Goal: Task Accomplishment & Management: Manage account settings

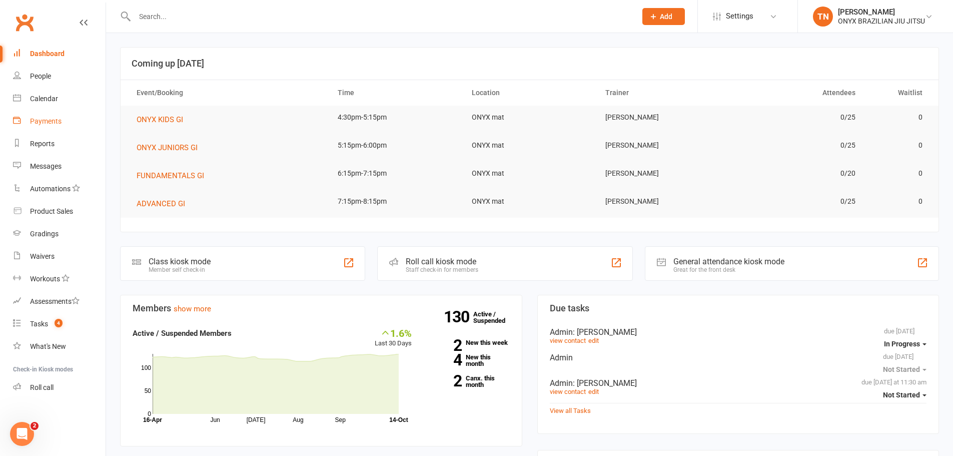
click at [31, 127] on link "Payments" at bounding box center [59, 121] width 93 height 23
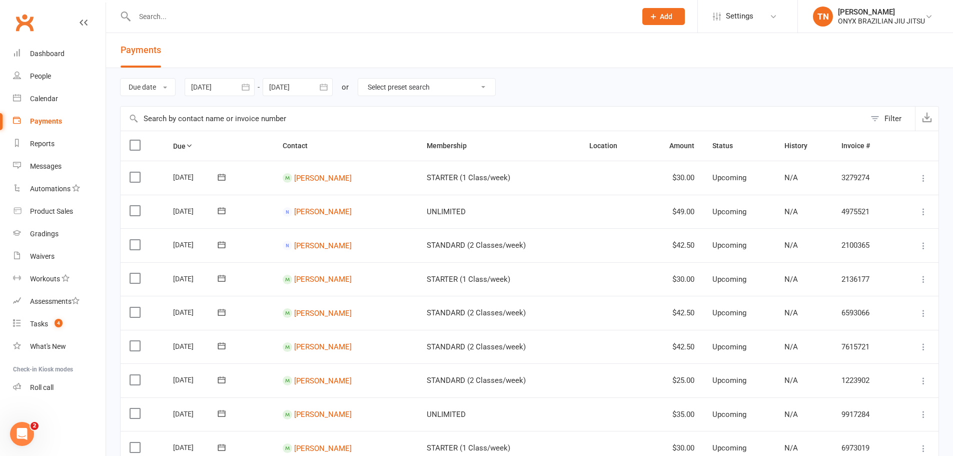
click at [378, 100] on div "Due date Due date Date paid Date failed Date settled 13 Sep 2025 September 2025…" at bounding box center [529, 87] width 819 height 38
click at [380, 89] on select "Select preset search All failures All skipped payments All pending payments Suc…" at bounding box center [426, 87] width 137 height 17
select select "0"
click at [366, 79] on select "Select preset search All failures All skipped payments All pending payments Suc…" at bounding box center [426, 87] width 137 height 17
type input "14 Oct 2025"
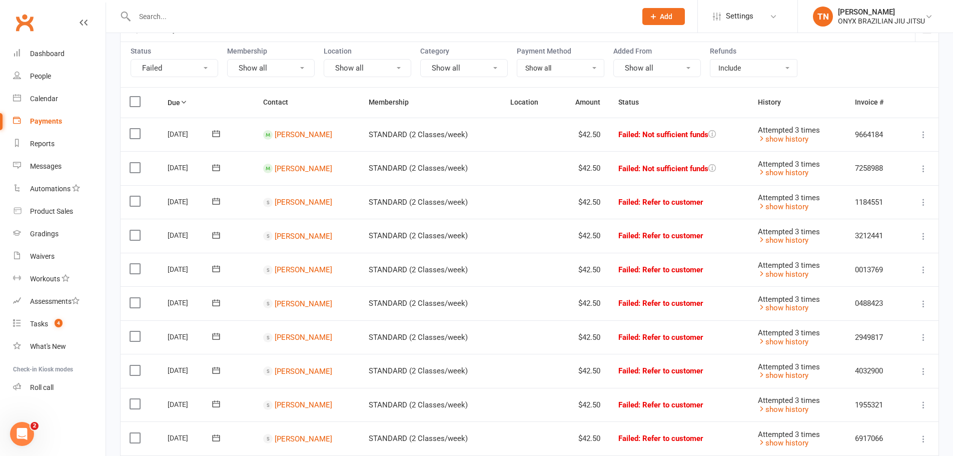
scroll to position [100, 0]
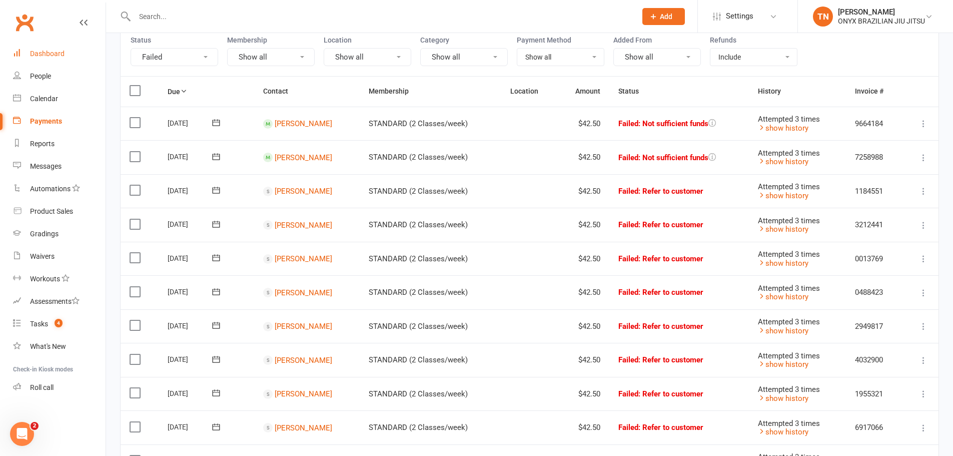
click at [55, 54] on div "Dashboard" at bounding box center [47, 54] width 35 height 8
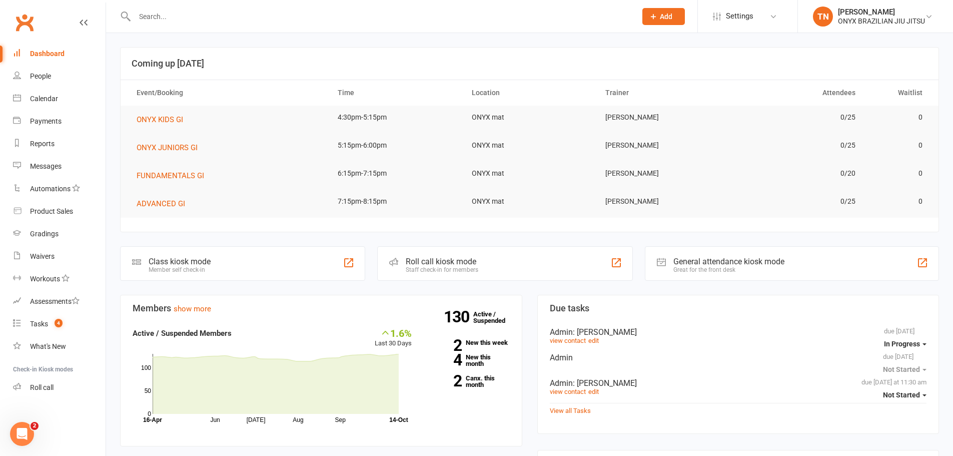
click at [512, 263] on div "Roll call kiosk mode Staff check-in for members" at bounding box center [505, 263] width 256 height 35
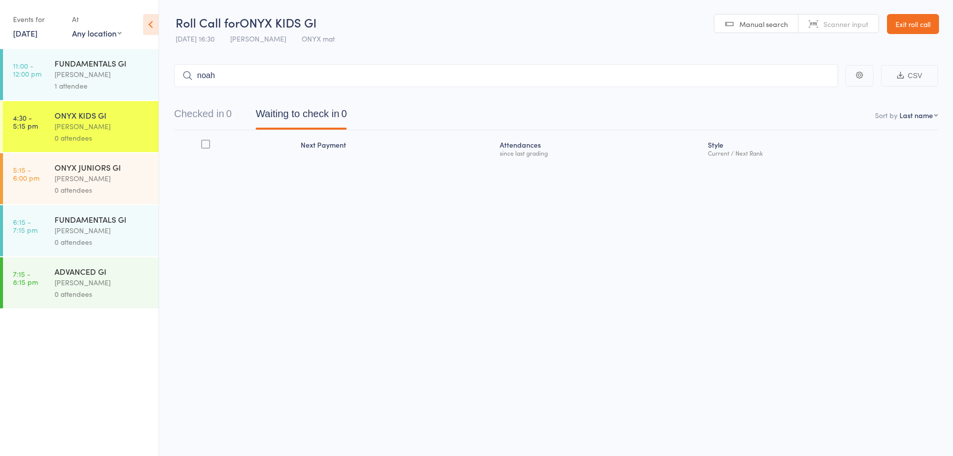
type input "[PERSON_NAME]"
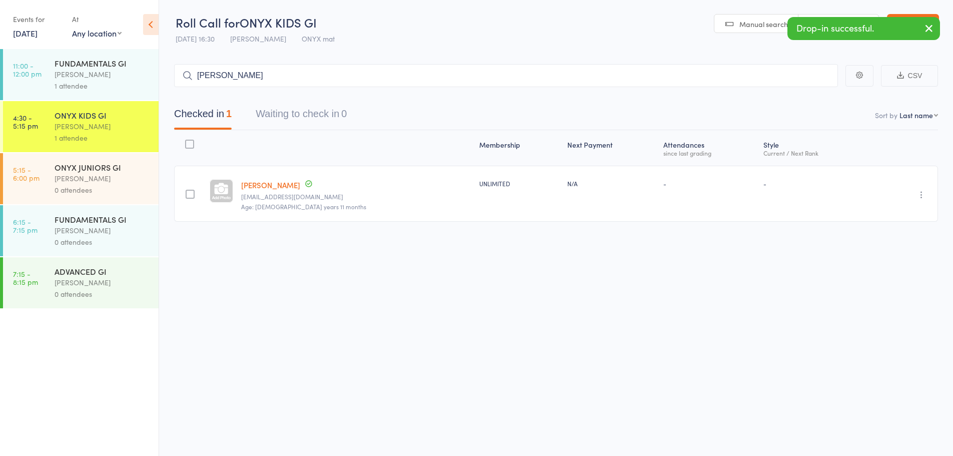
type input "[PERSON_NAME]"
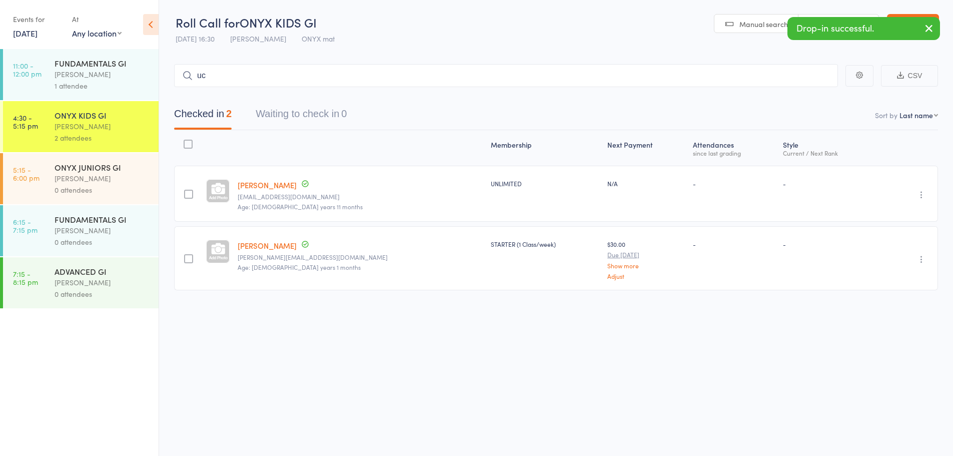
type input "u"
type input "[PERSON_NAME]"
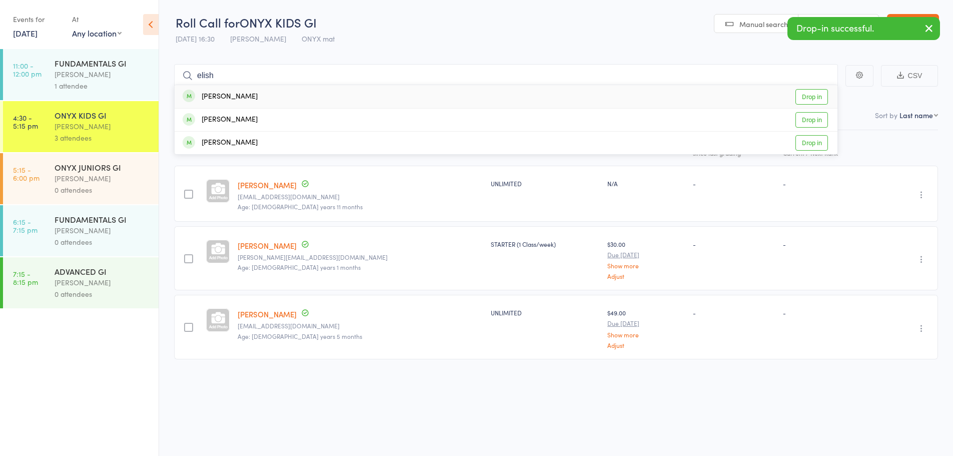
type input "elisha"
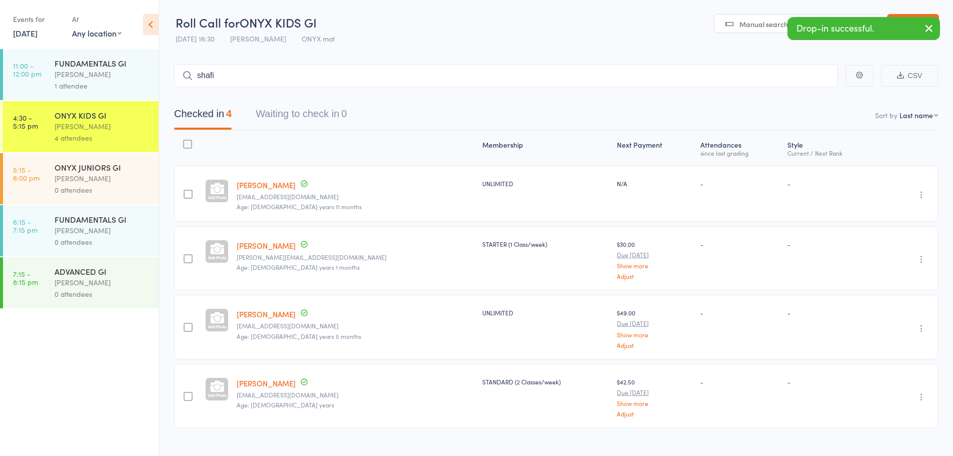
type input "shafiy"
type input "sufyan"
type input "aedan"
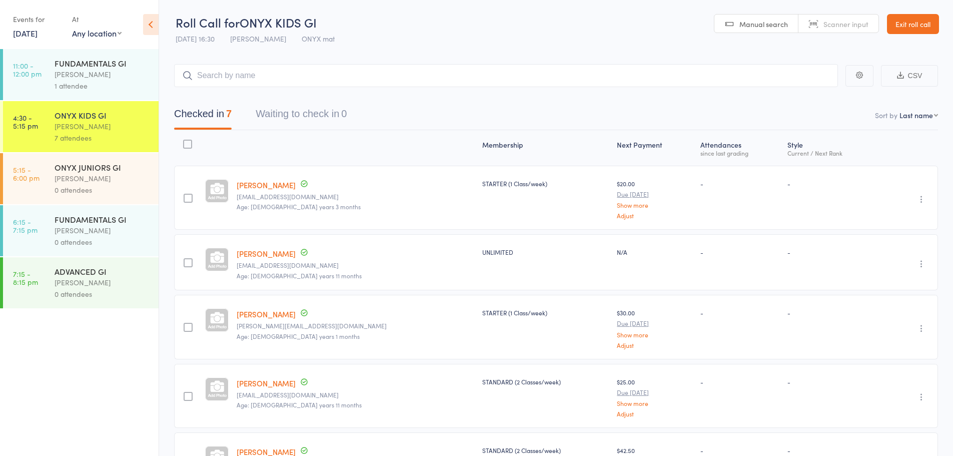
click at [898, 19] on link "Exit roll call" at bounding box center [913, 24] width 52 height 20
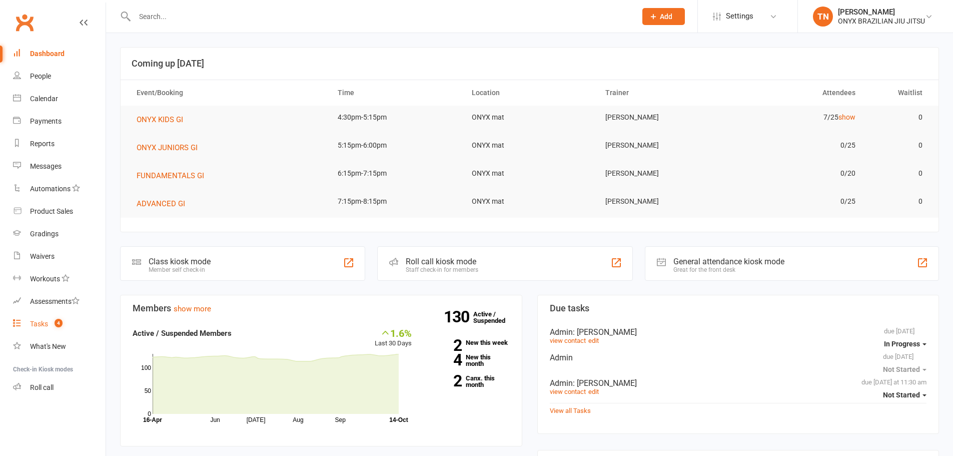
click at [60, 323] on span "4" at bounding box center [59, 323] width 8 height 9
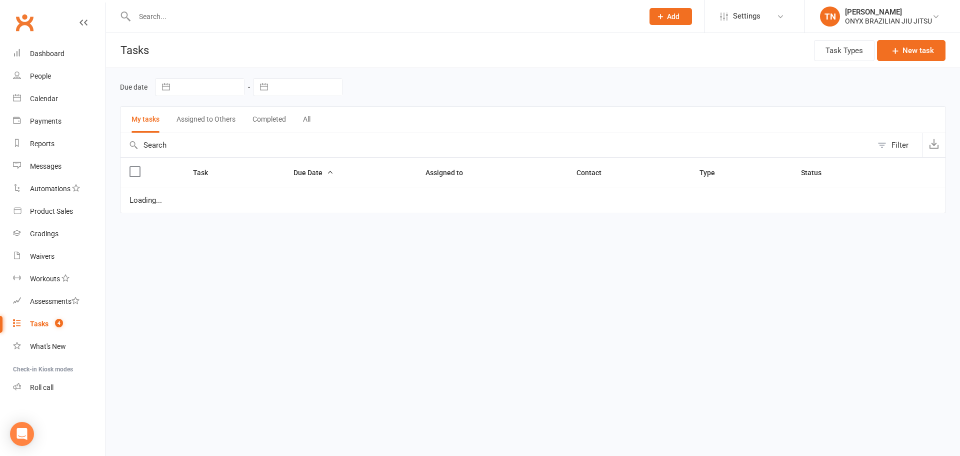
select select "started"
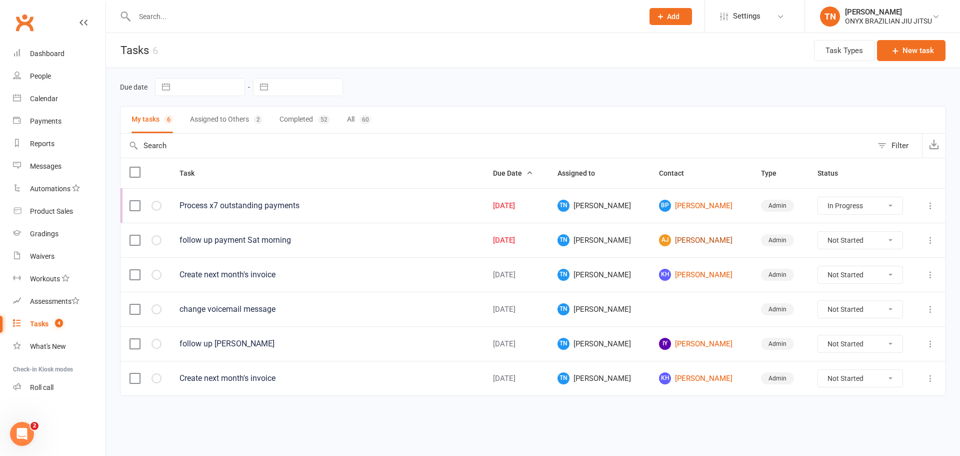
click at [694, 235] on link "AJ Andrew James" at bounding box center [701, 240] width 84 height 12
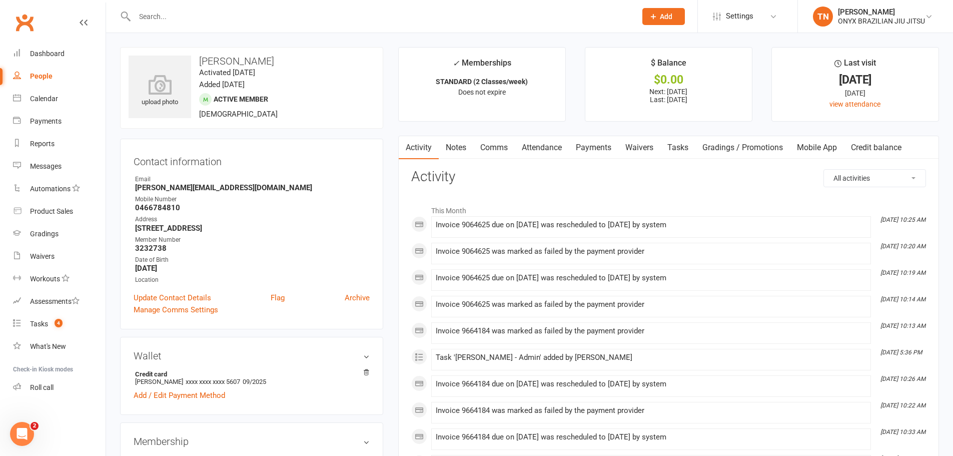
click at [579, 146] on link "Payments" at bounding box center [594, 147] width 50 height 23
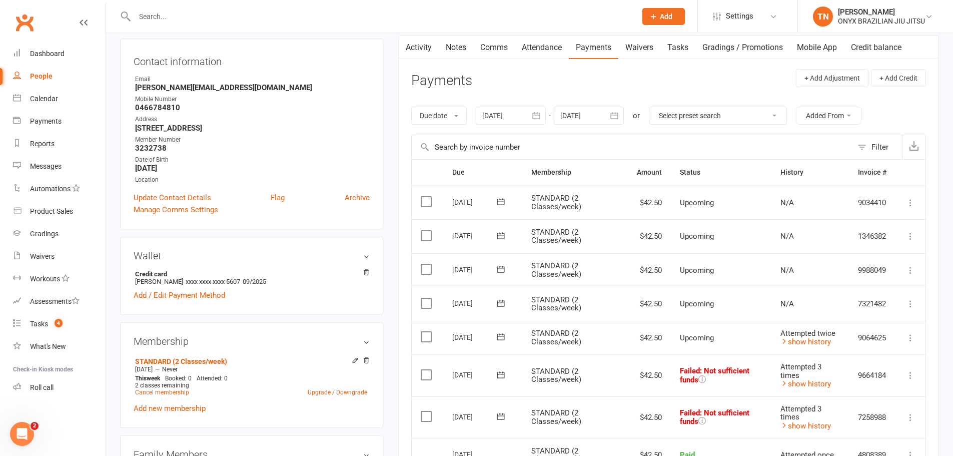
scroll to position [150, 0]
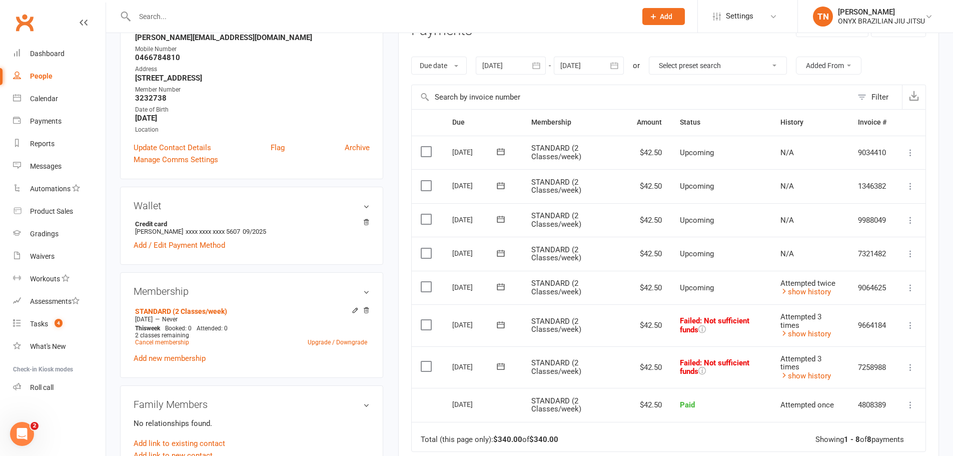
click at [168, 14] on input "text" at bounding box center [381, 17] width 498 height 14
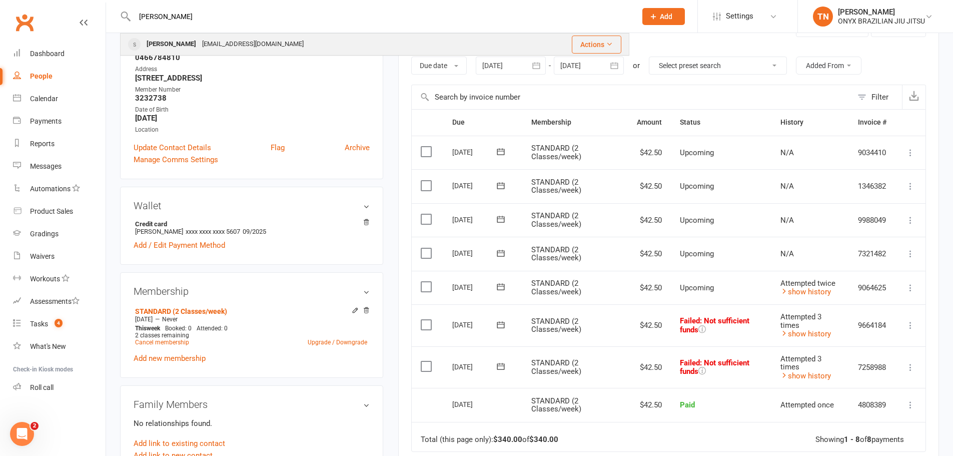
type input "lyn"
click at [169, 41] on div "Lyna Le" at bounding box center [172, 44] width 56 height 15
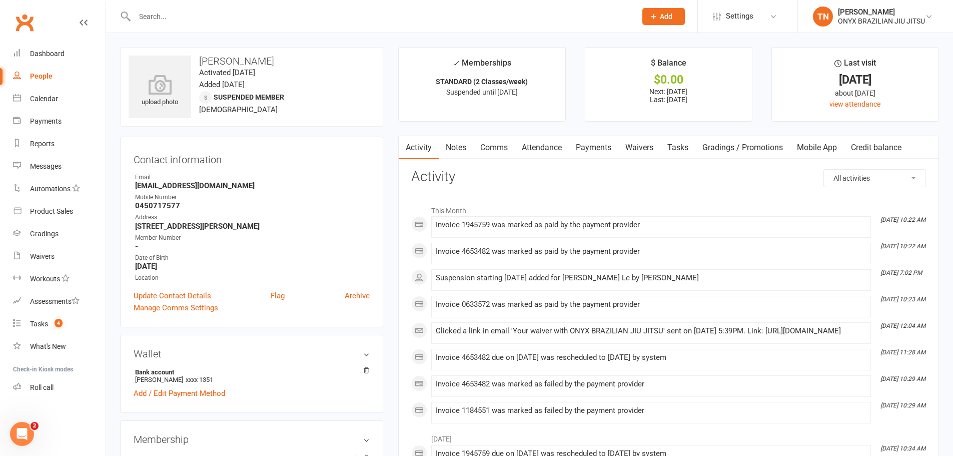
click at [608, 151] on link "Payments" at bounding box center [594, 147] width 50 height 23
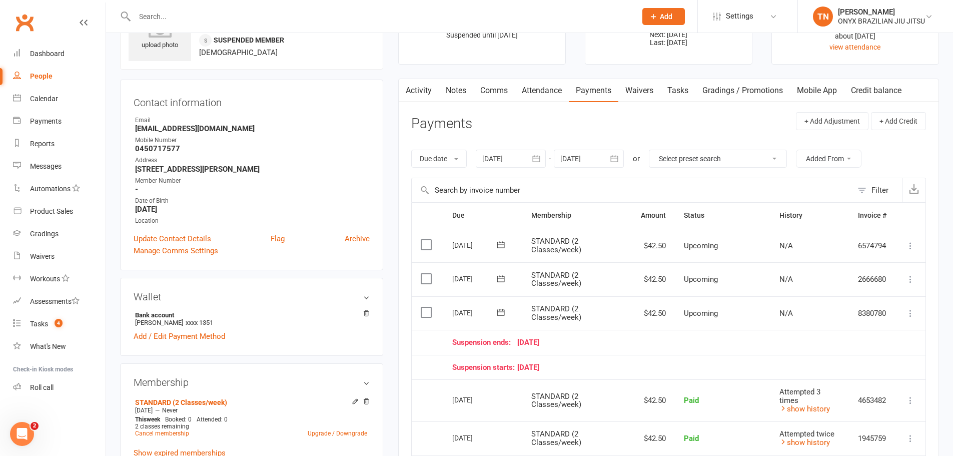
scroll to position [250, 0]
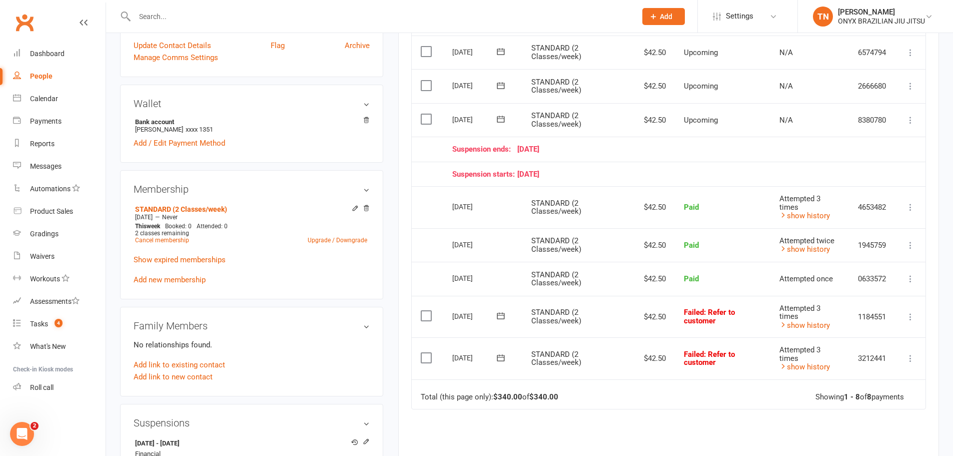
click at [171, 23] on input "text" at bounding box center [381, 17] width 498 height 14
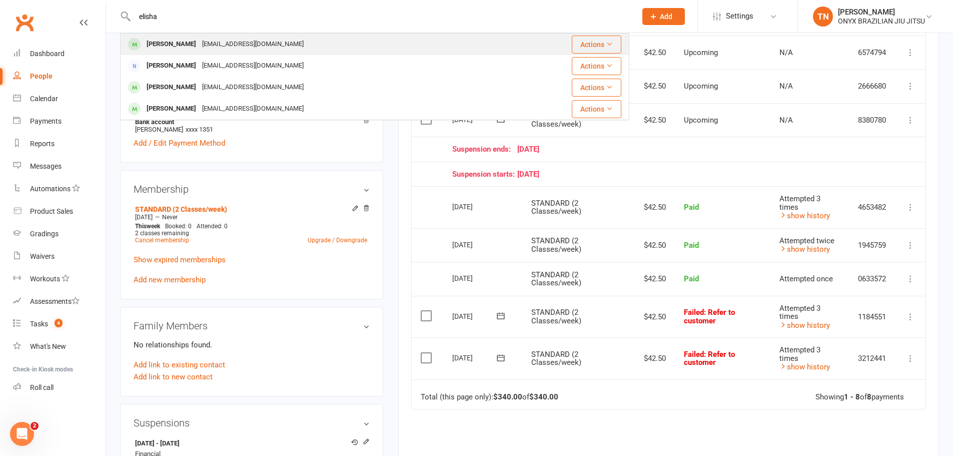
type input "elisha"
click at [199, 45] on div "[EMAIL_ADDRESS][DOMAIN_NAME]" at bounding box center [253, 44] width 108 height 15
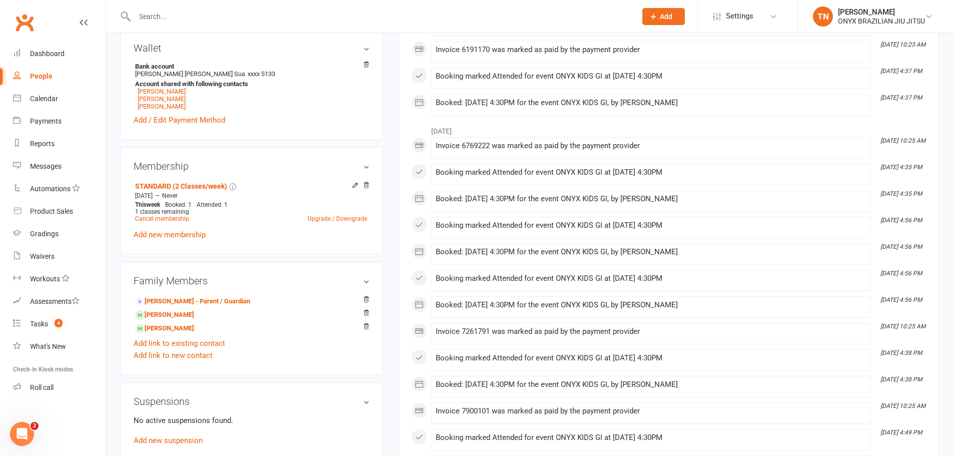
scroll to position [400, 0]
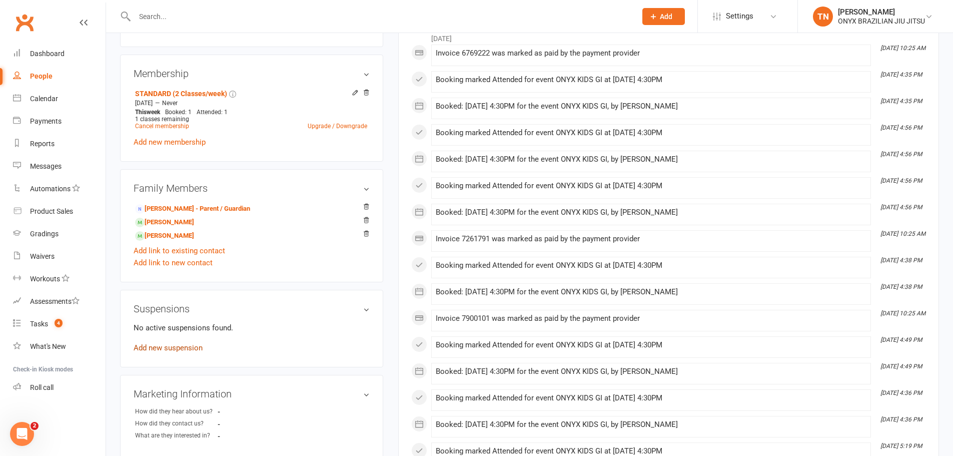
click at [195, 349] on link "Add new suspension" at bounding box center [168, 347] width 69 height 9
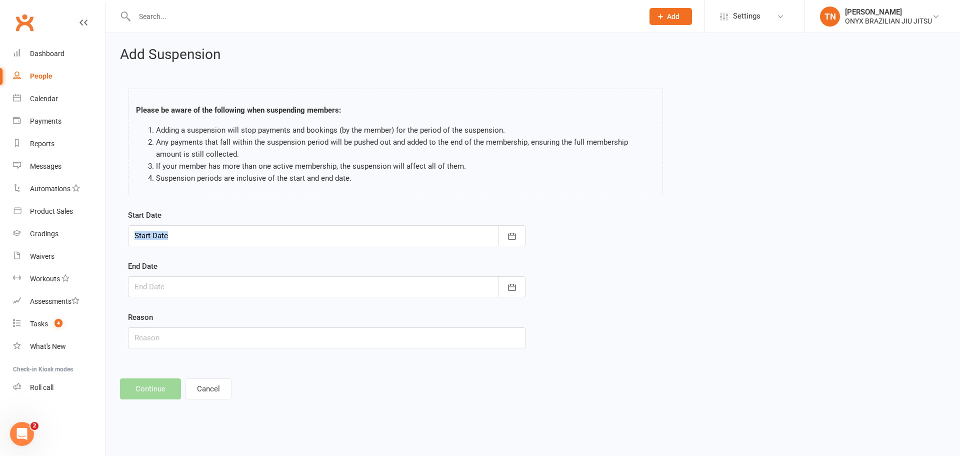
click at [216, 225] on div "Start Date October 2025 Sun Mon Tue Wed Thu Fri Sat 40 28 29 30 01 02 03 04 41 …" at bounding box center [327, 227] width 398 height 37
click at [214, 232] on div at bounding box center [327, 235] width 398 height 21
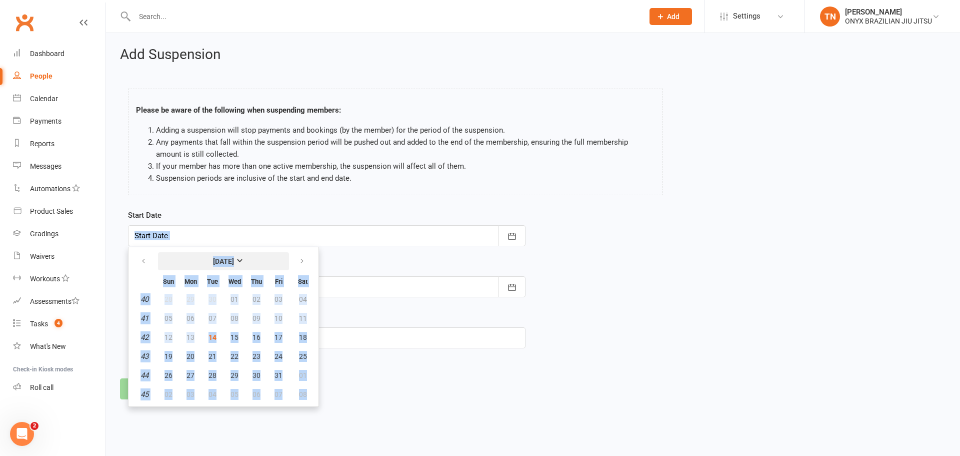
click at [262, 254] on button "[DATE]" at bounding box center [223, 261] width 131 height 18
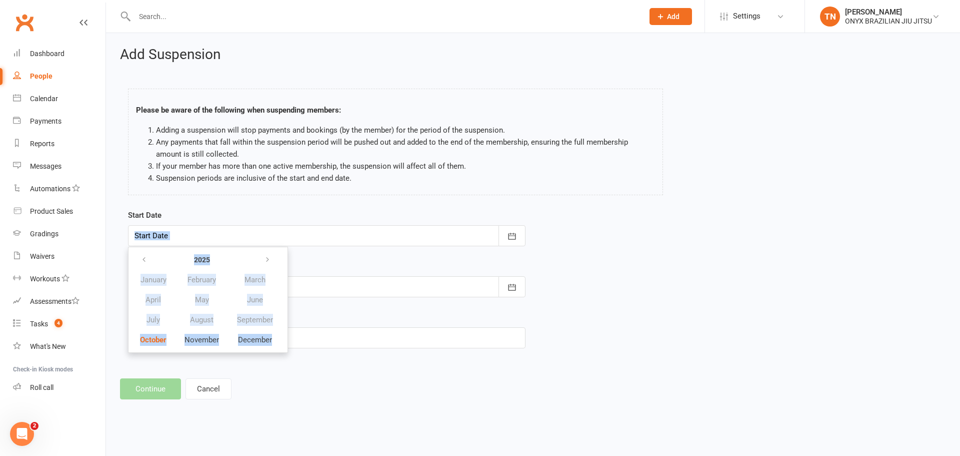
click at [240, 235] on div at bounding box center [327, 235] width 398 height 21
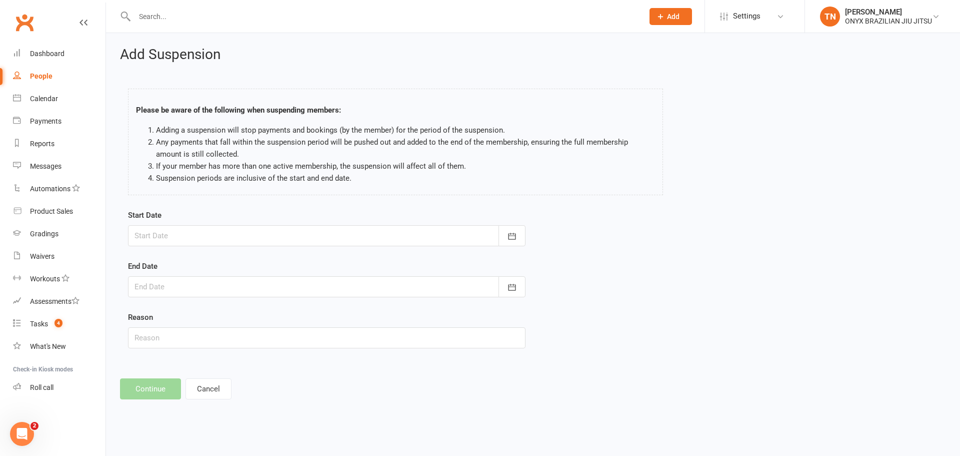
click at [224, 237] on div at bounding box center [327, 235] width 398 height 21
click at [162, 231] on div at bounding box center [327, 235] width 398 height 21
click at [163, 239] on div at bounding box center [327, 235] width 398 height 21
click at [294, 224] on div "Start Date 2025 January February March April May June July August September Oct…" at bounding box center [327, 227] width 398 height 37
click at [209, 240] on div at bounding box center [327, 235] width 398 height 21
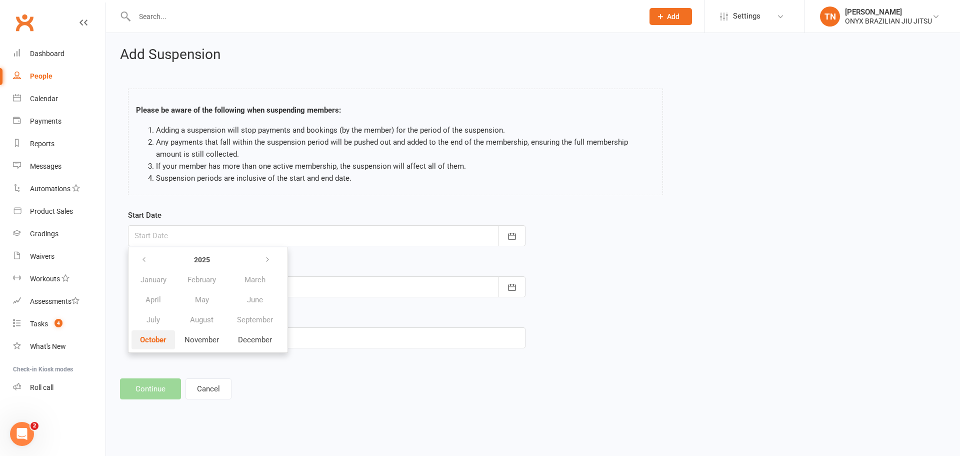
click at [161, 341] on span "October" at bounding box center [153, 339] width 27 height 9
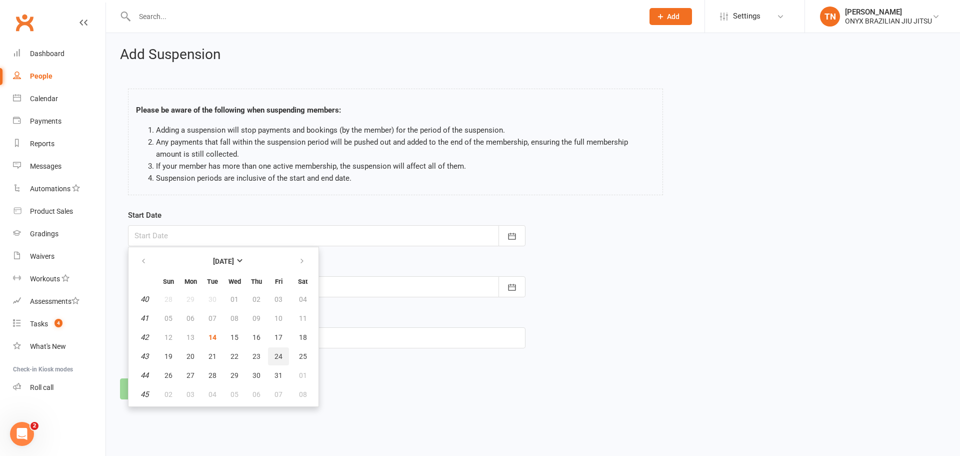
click at [272, 358] on button "24" at bounding box center [278, 356] width 21 height 18
type input "24 Oct 2025"
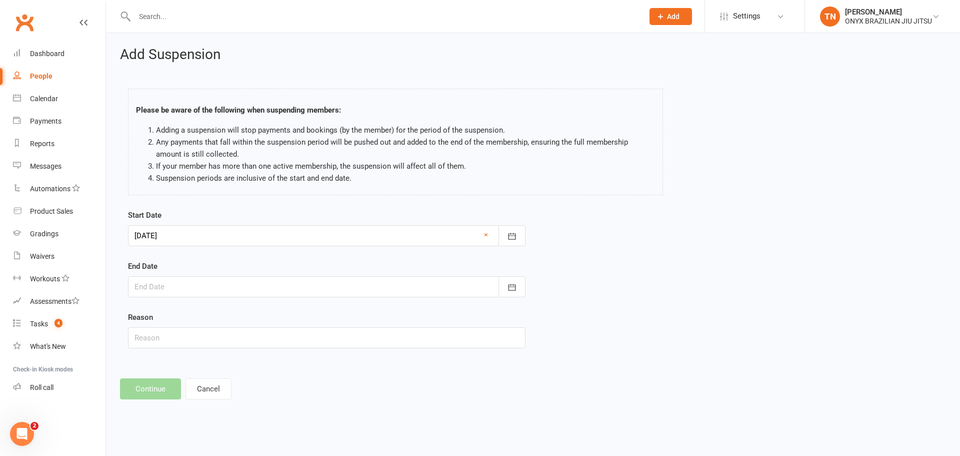
click at [390, 284] on div at bounding box center [327, 286] width 398 height 21
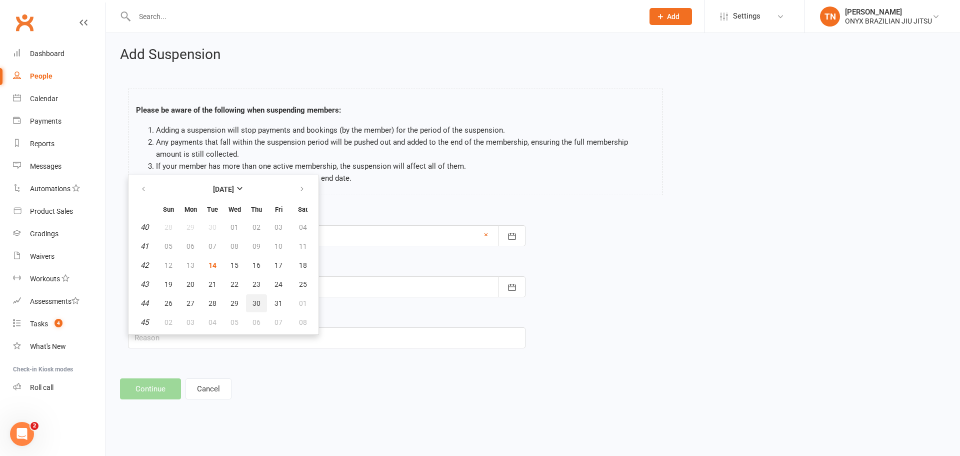
click at [256, 302] on span "30" at bounding box center [257, 303] width 8 height 8
type input "30 Oct 2025"
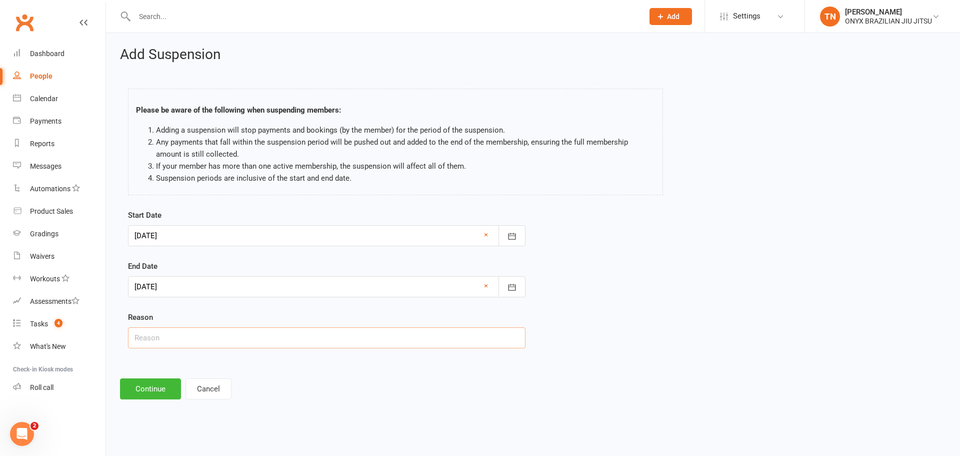
drag, startPoint x: 175, startPoint y: 336, endPoint x: 179, endPoint y: 331, distance: 6.7
click at [175, 336] on input "text" at bounding box center [327, 337] width 398 height 21
type input "Holiday"
click at [151, 388] on button "Continue" at bounding box center [150, 388] width 61 height 21
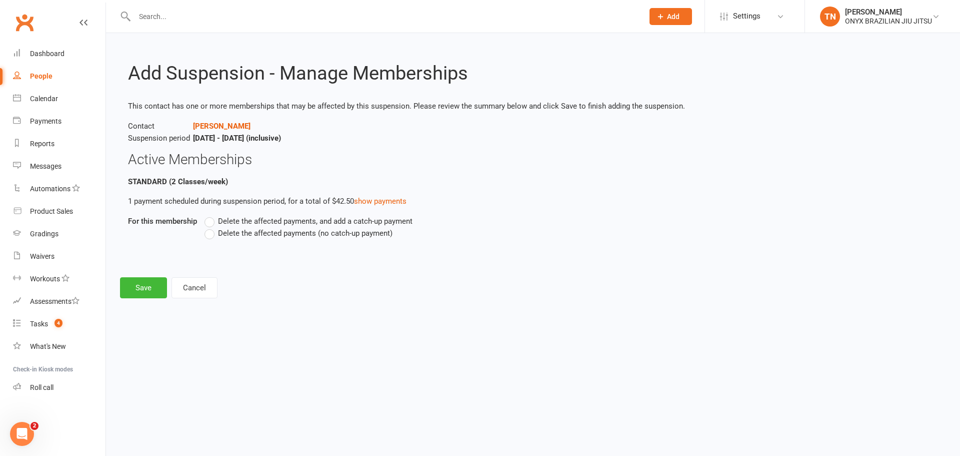
click at [241, 237] on span "Delete the affected payments (no catch-up payment)" at bounding box center [305, 232] width 175 height 11
click at [211, 227] on input "Delete the affected payments (no catch-up payment)" at bounding box center [208, 227] width 7 height 0
click at [144, 291] on button "Save" at bounding box center [143, 287] width 47 height 21
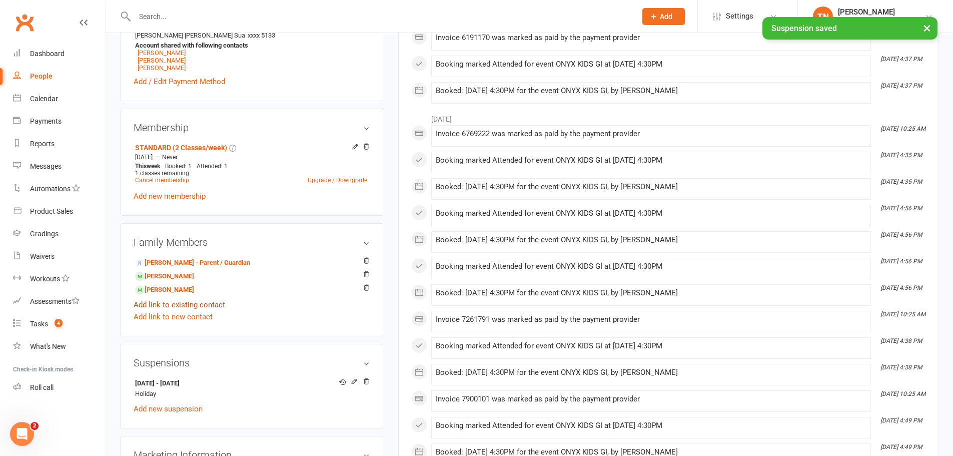
scroll to position [350, 0]
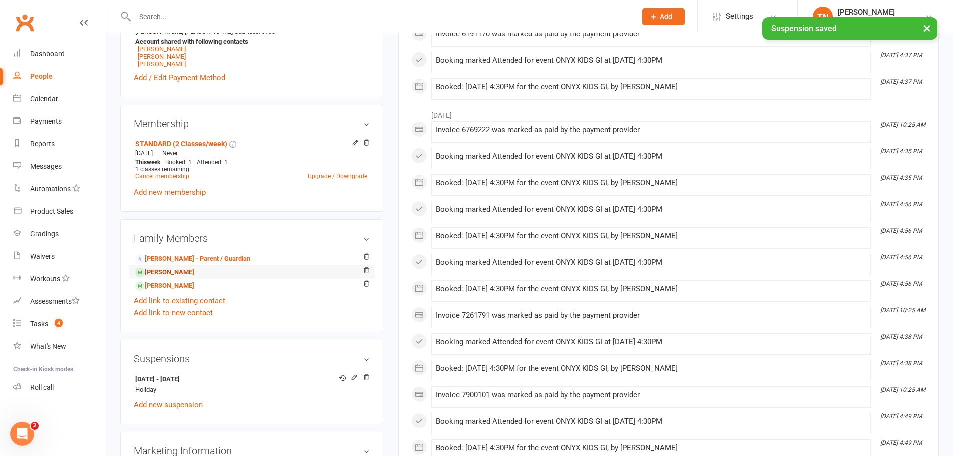
click at [194, 274] on link "Benjamin Ioane - Sibling" at bounding box center [164, 272] width 59 height 11
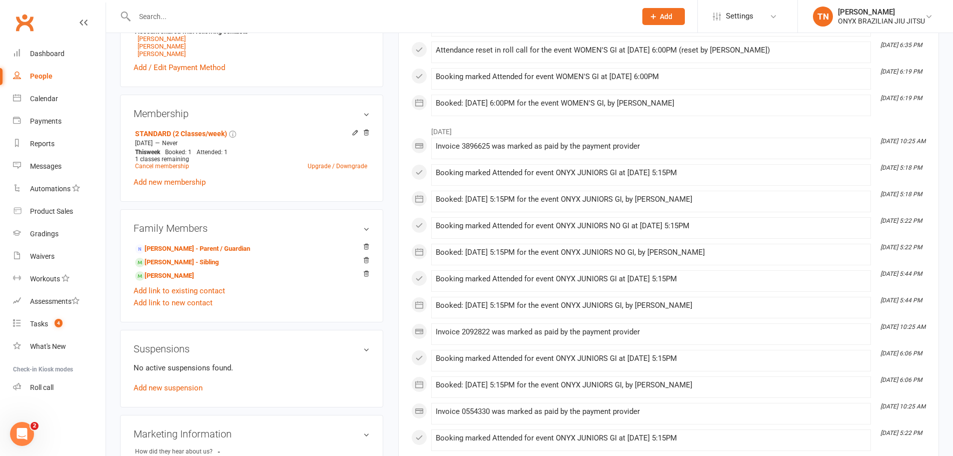
scroll to position [500, 0]
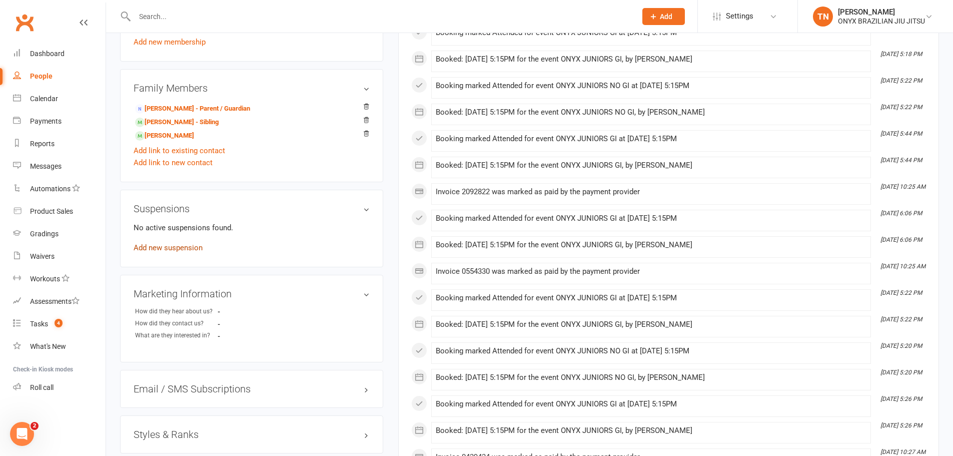
click at [193, 249] on link "Add new suspension" at bounding box center [168, 247] width 69 height 9
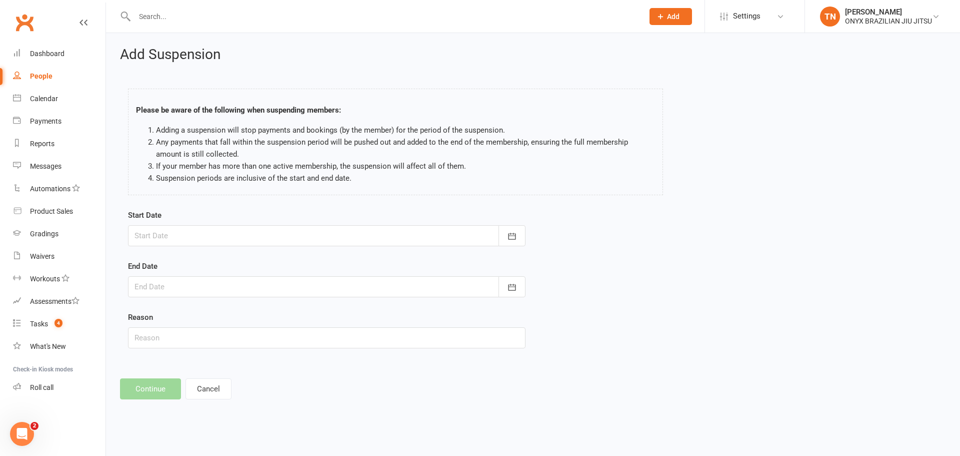
click at [140, 237] on div at bounding box center [327, 235] width 398 height 21
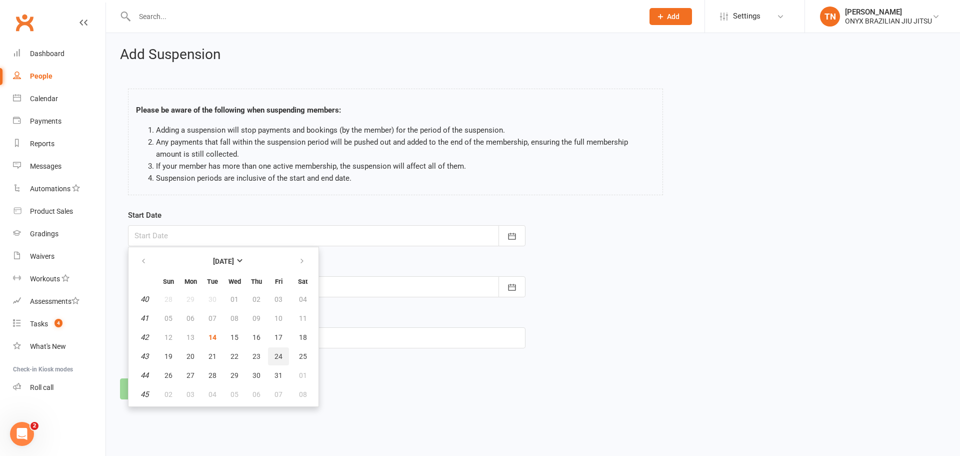
click at [273, 353] on button "24" at bounding box center [278, 356] width 21 height 18
type input "24 Oct 2025"
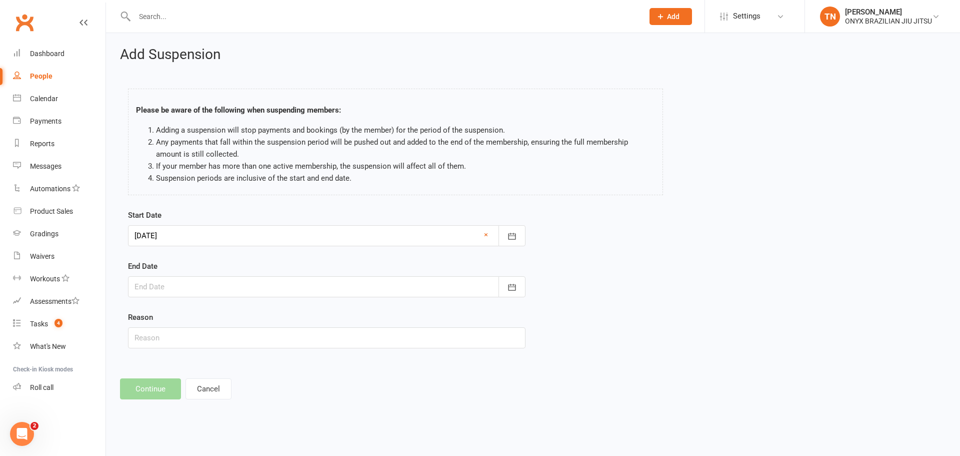
click at [165, 280] on div at bounding box center [327, 286] width 398 height 21
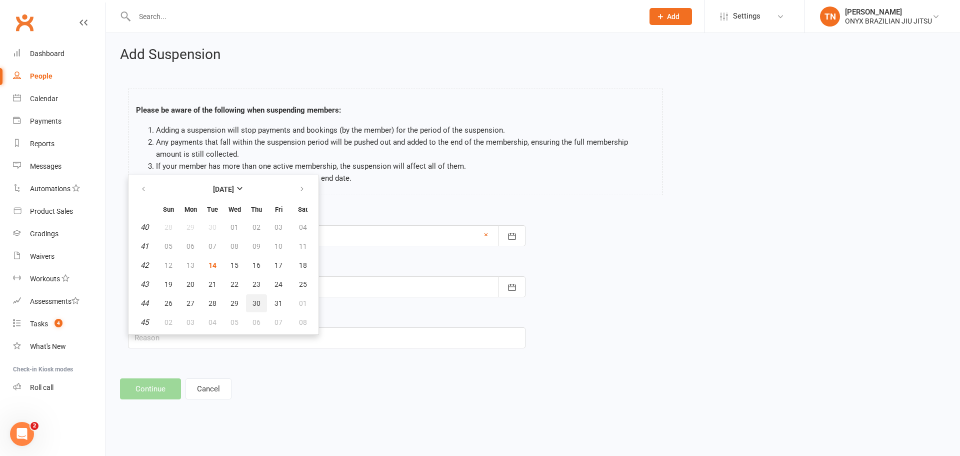
click at [260, 309] on button "30" at bounding box center [256, 303] width 21 height 18
type input "30 Oct 2025"
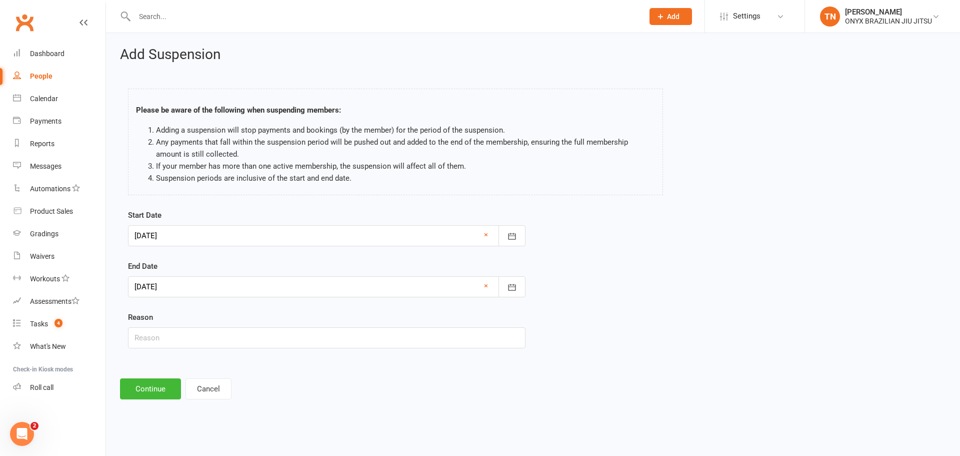
click at [163, 349] on div "Start Date 24 Oct 2025 October 2025 Sun Mon Tue Wed Thu Fri Sat 40 28 29 30 01 …" at bounding box center [327, 285] width 413 height 153
click at [162, 344] on input "text" at bounding box center [327, 337] width 398 height 21
type input "Holiday"
click at [144, 389] on button "Continue" at bounding box center [150, 388] width 61 height 21
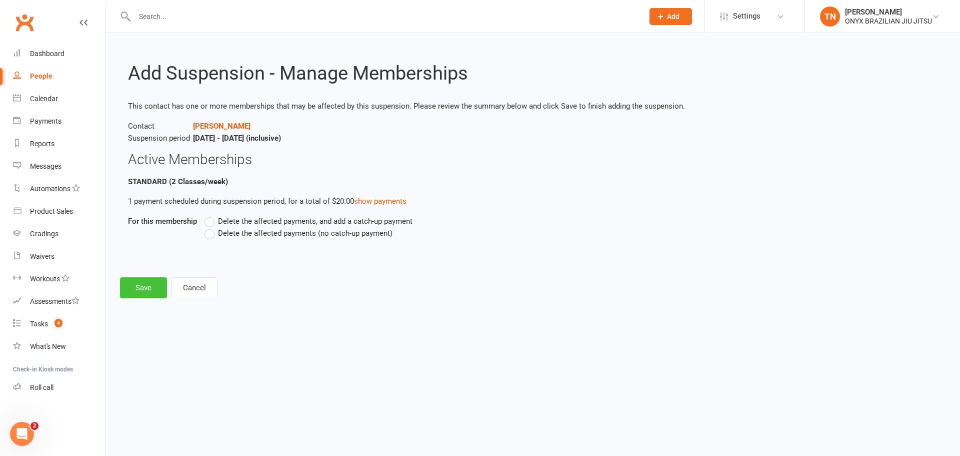
click at [143, 292] on button "Save" at bounding box center [143, 287] width 47 height 21
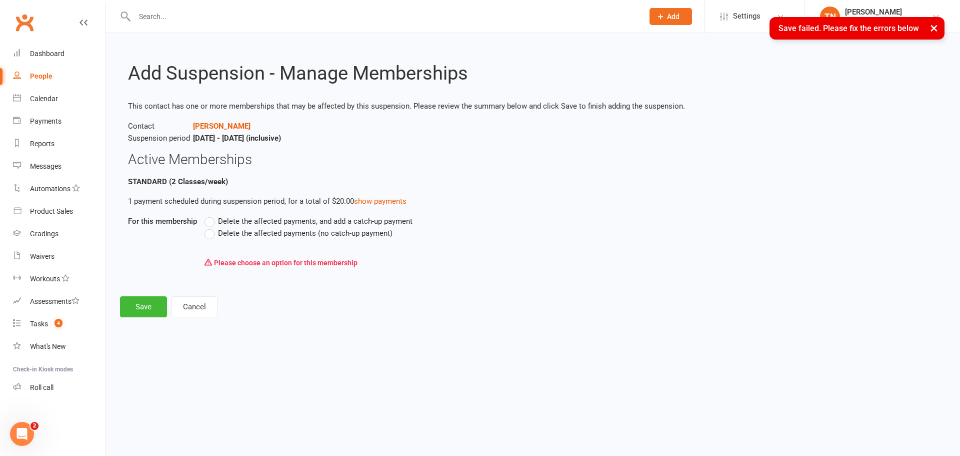
click at [259, 236] on span "Delete the affected payments (no catch-up payment)" at bounding box center [305, 232] width 175 height 11
click at [211, 227] on input "Delete the affected payments (no catch-up payment)" at bounding box center [208, 227] width 7 height 0
click at [159, 310] on button "Save" at bounding box center [143, 306] width 47 height 21
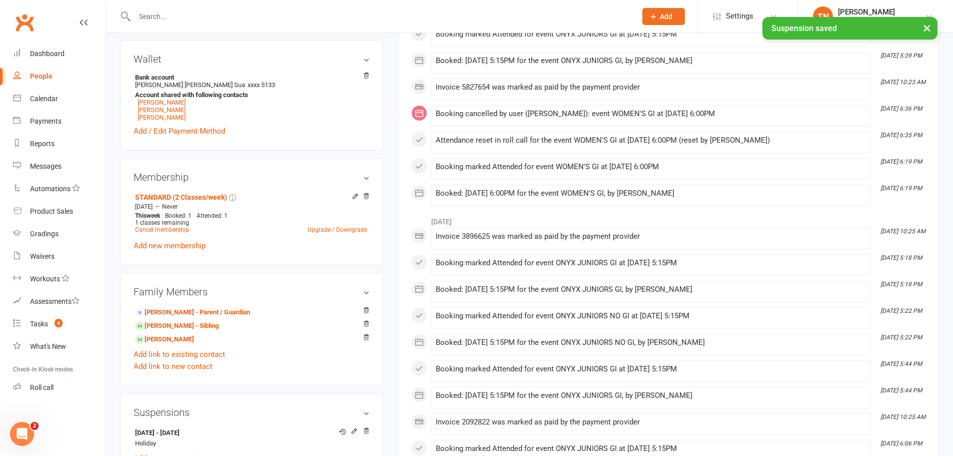
scroll to position [300, 0]
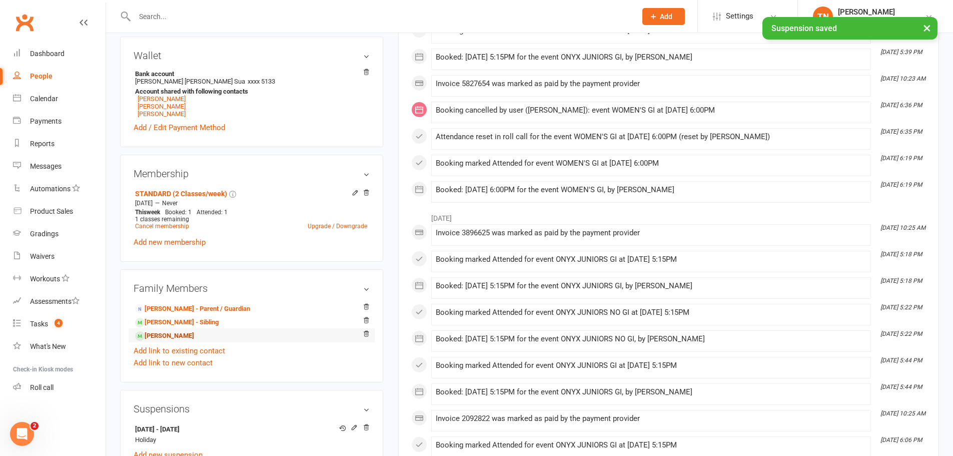
click at [193, 335] on link "Leeroy Ioane - Sibling" at bounding box center [164, 336] width 59 height 11
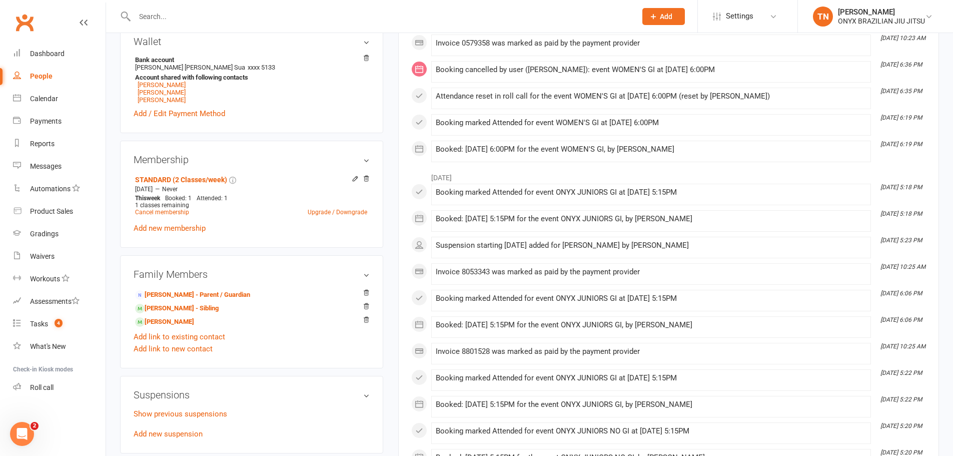
scroll to position [350, 0]
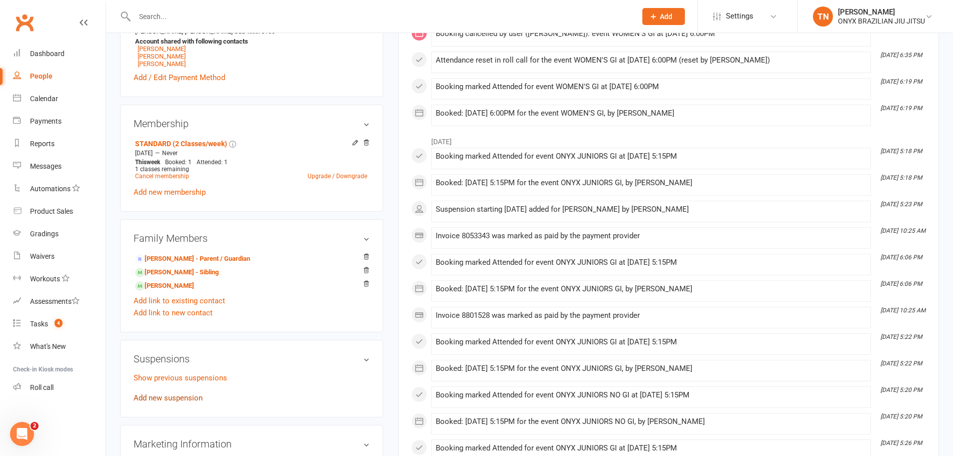
click at [185, 399] on link "Add new suspension" at bounding box center [168, 397] width 69 height 9
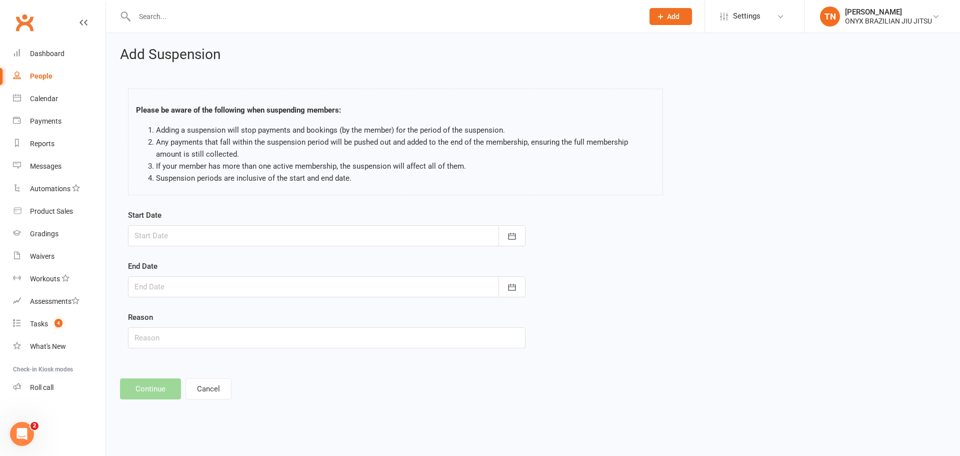
click at [166, 241] on div at bounding box center [327, 235] width 398 height 21
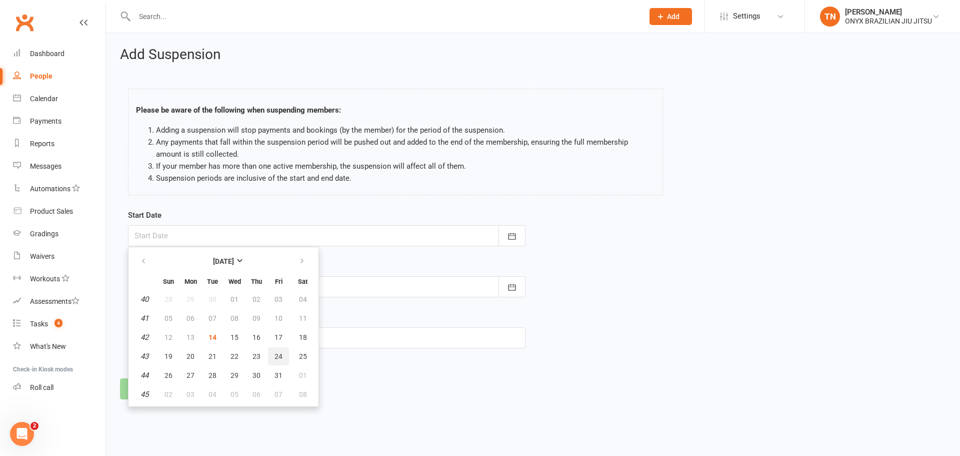
click at [280, 353] on span "24" at bounding box center [279, 356] width 8 height 8
type input "24 Oct 2025"
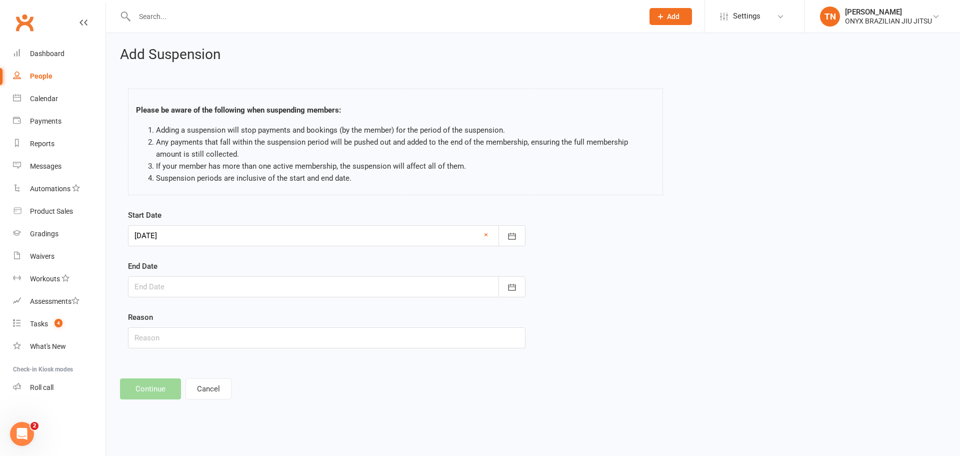
click at [164, 289] on div at bounding box center [327, 286] width 398 height 21
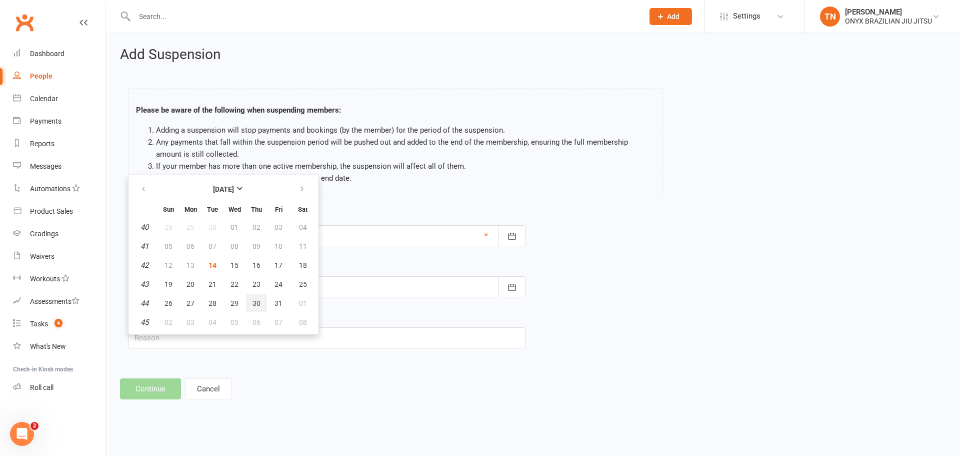
click at [250, 303] on button "30" at bounding box center [256, 303] width 21 height 18
type input "30 Oct 2025"
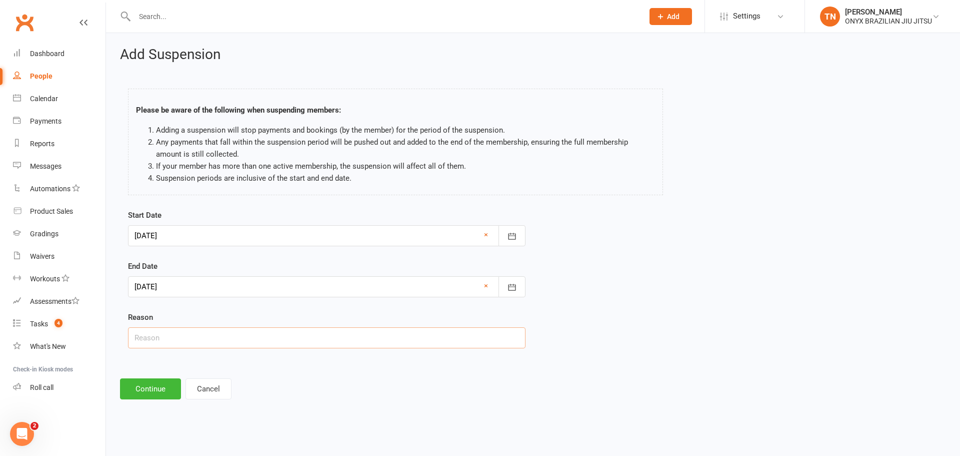
click at [174, 341] on input "text" at bounding box center [327, 337] width 398 height 21
type input "Holiday"
click at [139, 382] on button "Continue" at bounding box center [150, 388] width 61 height 21
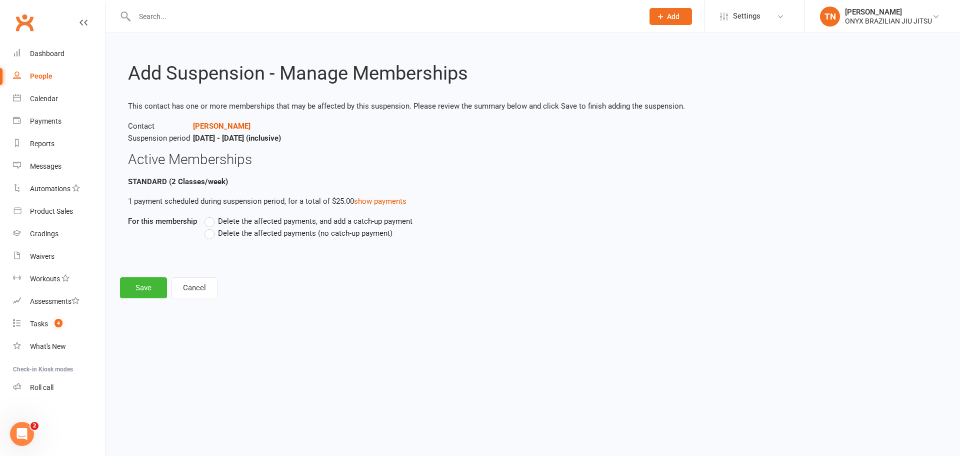
click at [218, 228] on label "Delete the affected payments (no catch-up payment)" at bounding box center [299, 233] width 188 height 12
click at [211, 227] on input "Delete the affected payments (no catch-up payment)" at bounding box center [208, 227] width 7 height 0
click at [150, 290] on button "Save" at bounding box center [143, 287] width 47 height 21
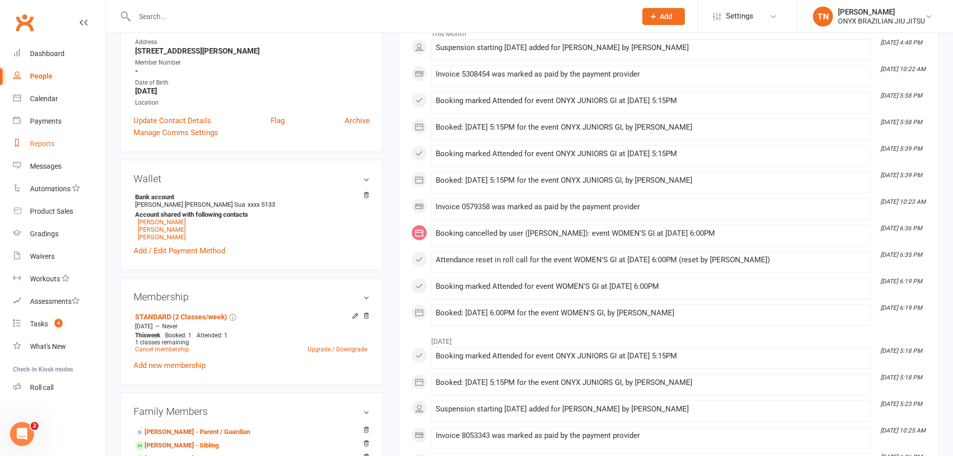
scroll to position [200, 0]
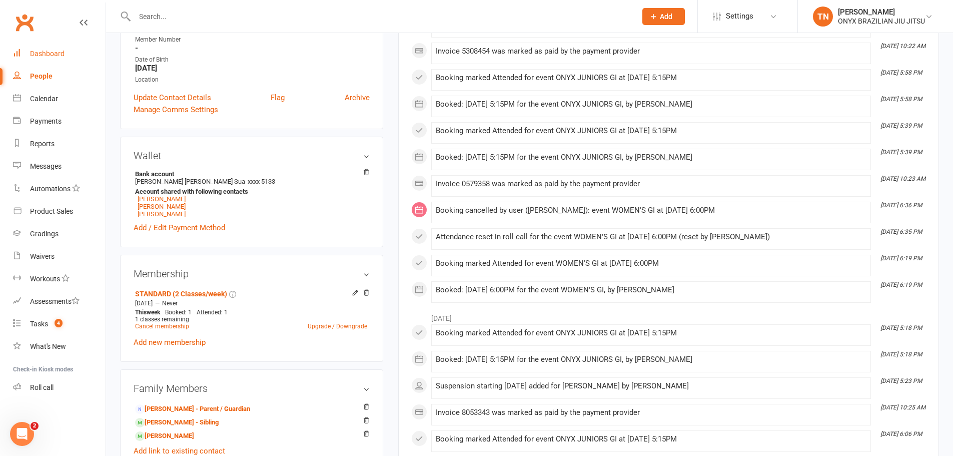
drag, startPoint x: 45, startPoint y: 47, endPoint x: 50, endPoint y: 49, distance: 5.2
click at [45, 47] on link "Dashboard" at bounding box center [59, 54] width 93 height 23
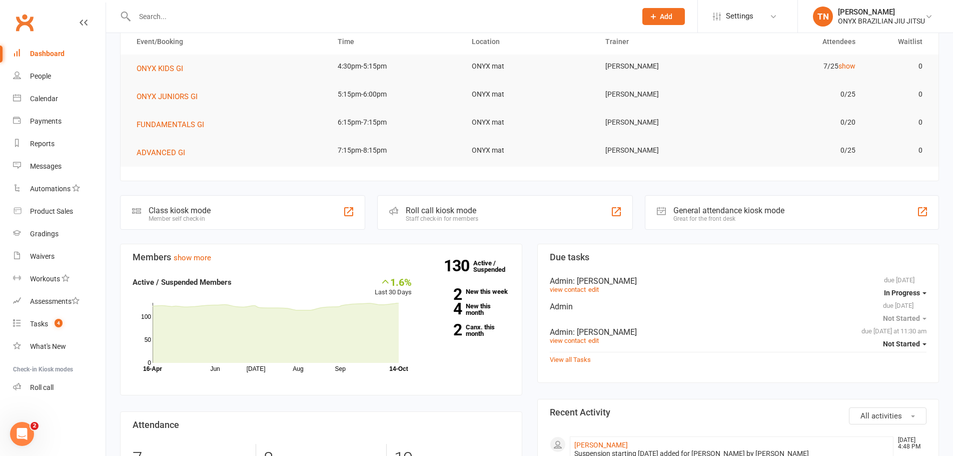
scroll to position [50, 0]
